Goal: Task Accomplishment & Management: Use online tool/utility

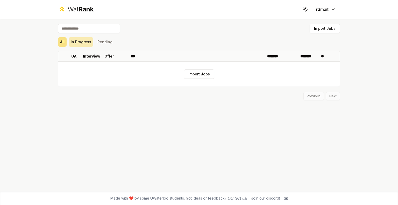
click at [84, 43] on button "In Progress" at bounding box center [81, 41] width 25 height 9
click at [99, 43] on button "Pending" at bounding box center [104, 41] width 19 height 9
click at [316, 30] on button "Import Jobs" at bounding box center [325, 28] width 30 height 9
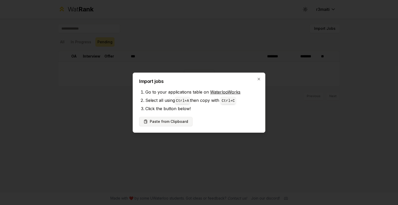
click at [178, 122] on button "Paste from Clipboard" at bounding box center [165, 121] width 53 height 9
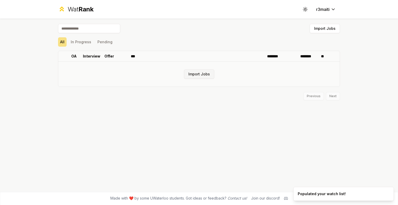
click at [198, 75] on button "Import Jobs" at bounding box center [199, 73] width 30 height 9
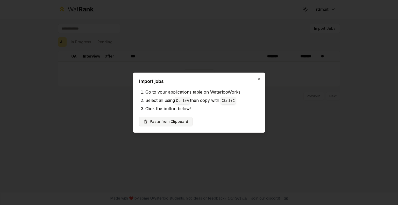
click at [178, 120] on button "Paste from Clipboard" at bounding box center [165, 121] width 53 height 9
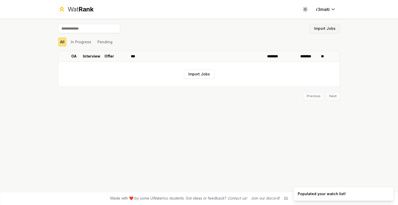
click at [324, 26] on button "Import Jobs" at bounding box center [325, 28] width 30 height 9
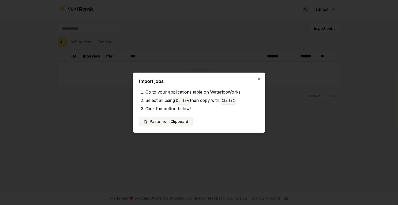
click at [182, 120] on button "Paste from Clipboard" at bounding box center [165, 121] width 53 height 9
